Goal: Transaction & Acquisition: Purchase product/service

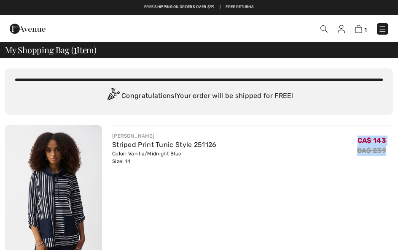
click at [326, 218] on div "JOSEPH RIBKOFF Striped Print Tunic Style 251126 Color: Vanilla/Midnight Blue Si…" at bounding box center [252, 198] width 281 height 147
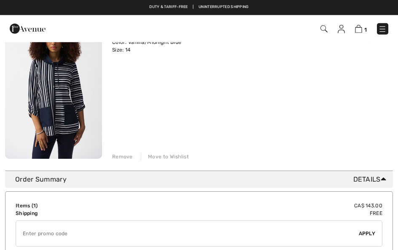
scroll to position [110, 0]
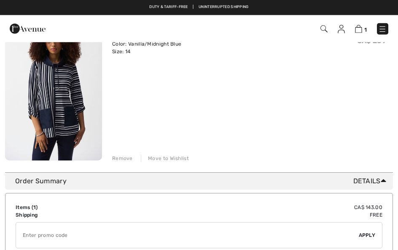
click at [71, 87] on img at bounding box center [53, 87] width 97 height 145
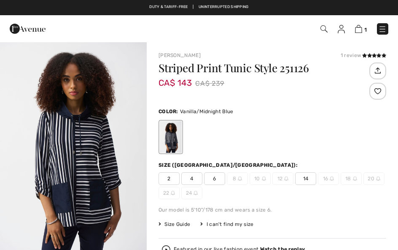
checkbox input "true"
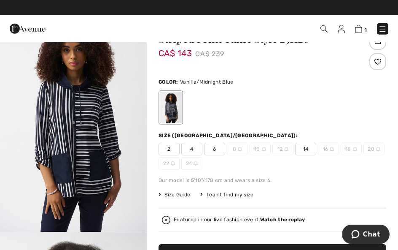
scroll to position [30, 0]
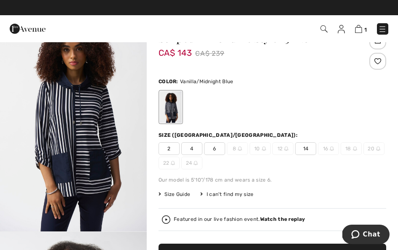
click at [167, 219] on img at bounding box center [166, 219] width 8 height 8
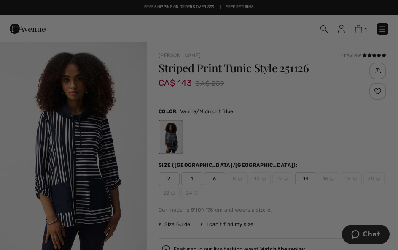
scroll to position [0, 0]
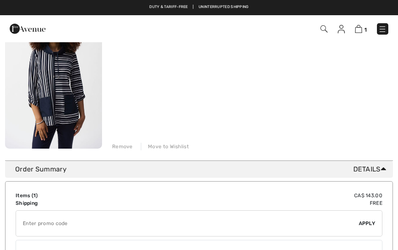
click at [27, 220] on input "TEXT" at bounding box center [187, 223] width 343 height 25
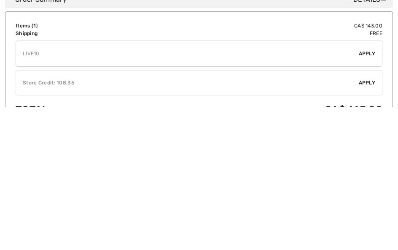
type input "LIVE10"
click at [371, 183] on div "✔ Apply Remove" at bounding box center [199, 196] width 367 height 26
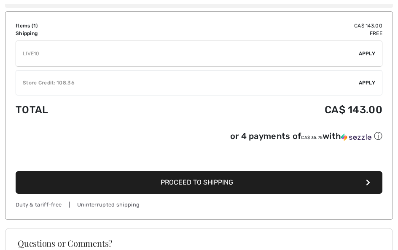
click at [364, 54] on span "Apply" at bounding box center [367, 54] width 17 height 8
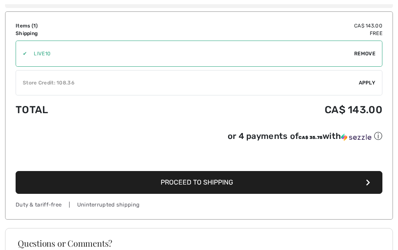
click at [362, 86] on span "Apply" at bounding box center [367, 83] width 17 height 8
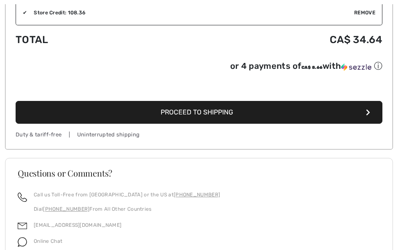
scroll to position [376, 0]
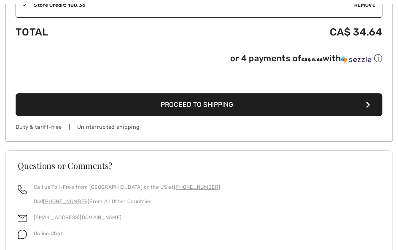
click at [335, 100] on button "Proceed to Shipping" at bounding box center [199, 104] width 367 height 23
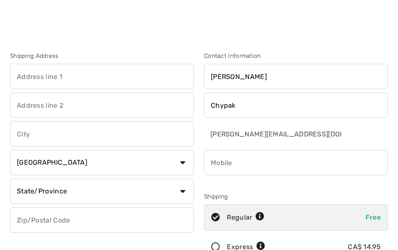
click at [22, 75] on input "text" at bounding box center [102, 76] width 184 height 25
type input "608 Viking Way"
type input "Parksville"
select select "BC"
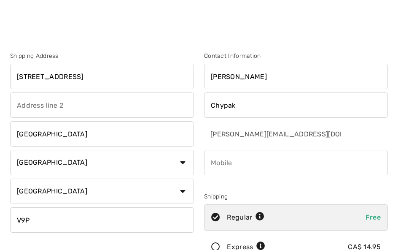
type input "V9P2Z5"
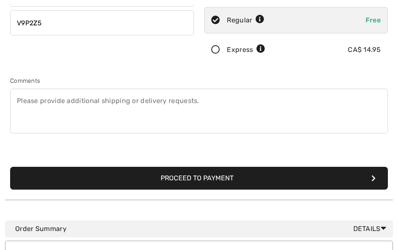
click at [350, 173] on button "Proceed to Payment" at bounding box center [199, 178] width 378 height 23
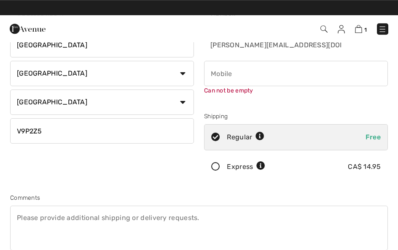
scroll to position [89, 0]
click at [217, 74] on input "phone" at bounding box center [296, 73] width 184 height 25
type input "2507525273"
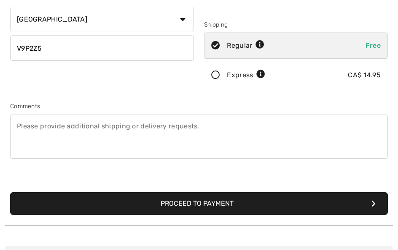
scroll to position [172, 0]
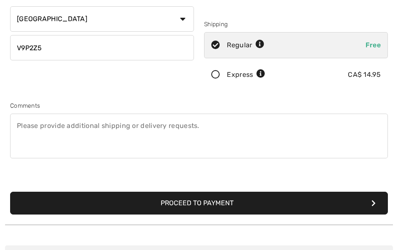
click at [302, 204] on button "Proceed to Payment" at bounding box center [199, 203] width 378 height 23
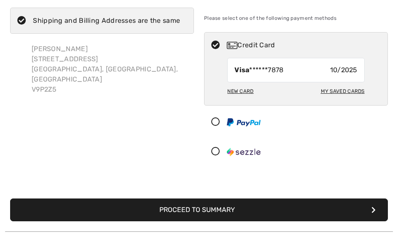
scroll to position [56, 0]
click at [319, 211] on button "Proceed to Summary" at bounding box center [199, 209] width 378 height 23
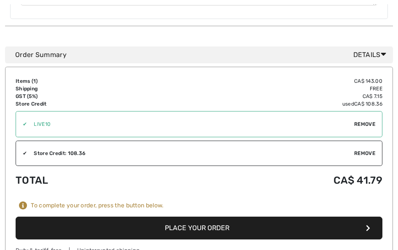
scroll to position [439, 0]
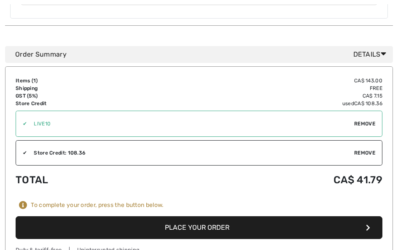
click at [214, 216] on button "Place Your Order" at bounding box center [199, 227] width 367 height 23
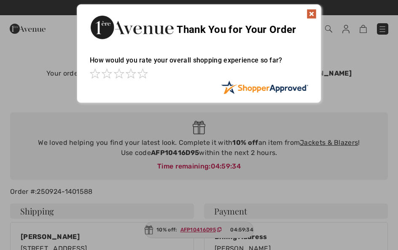
click at [201, 227] on div at bounding box center [199, 125] width 398 height 250
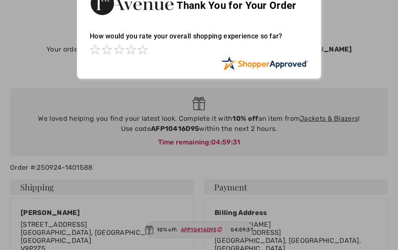
scroll to position [24, 0]
click at [196, 242] on div at bounding box center [199, 125] width 398 height 250
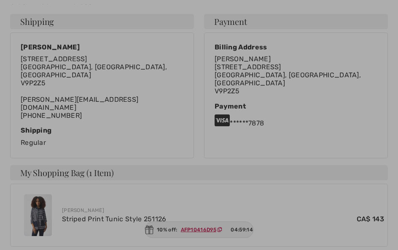
scroll to position [190, 0]
click at [198, 241] on div at bounding box center [199, 125] width 398 height 250
click at [200, 240] on div at bounding box center [199, 125] width 398 height 250
click at [200, 239] on div at bounding box center [199, 125] width 398 height 250
click at [200, 240] on div at bounding box center [199, 125] width 398 height 250
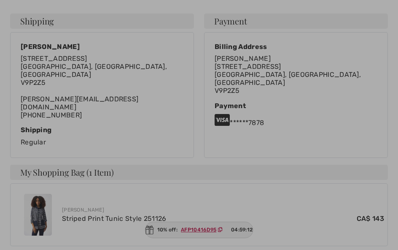
click at [201, 239] on div at bounding box center [199, 125] width 398 height 250
click at [203, 238] on div at bounding box center [199, 125] width 398 height 250
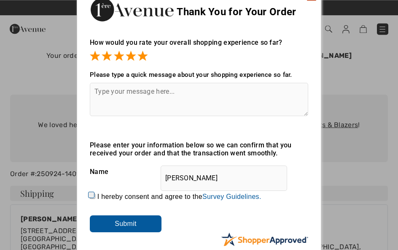
scroll to position [0, 0]
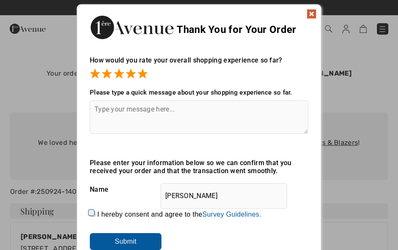
click at [315, 14] on img at bounding box center [312, 14] width 10 height 10
